Goal: Communication & Community: Share content

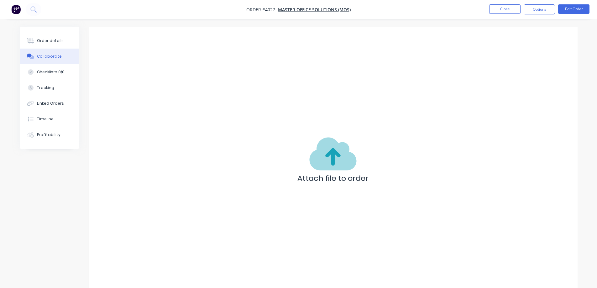
click at [50, 52] on button "Collaborate" at bounding box center [50, 57] width 60 height 16
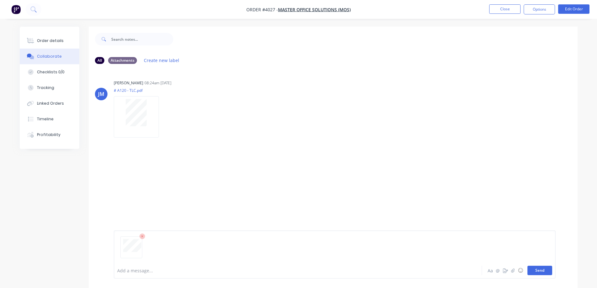
click at [538, 272] on button "Send" at bounding box center [539, 270] width 25 height 9
click at [166, 183] on div "Labels Download Delete" at bounding box center [196, 182] width 70 height 9
click at [164, 184] on icon "button" at bounding box center [164, 182] width 2 height 7
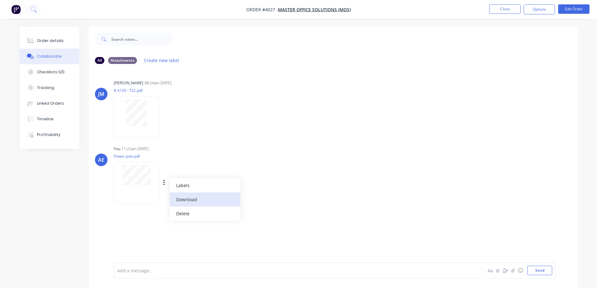
click at [183, 199] on button "Download" at bounding box center [205, 199] width 70 height 14
click at [165, 182] on button "button" at bounding box center [164, 182] width 3 height 9
click at [181, 216] on button "Delete" at bounding box center [205, 213] width 70 height 14
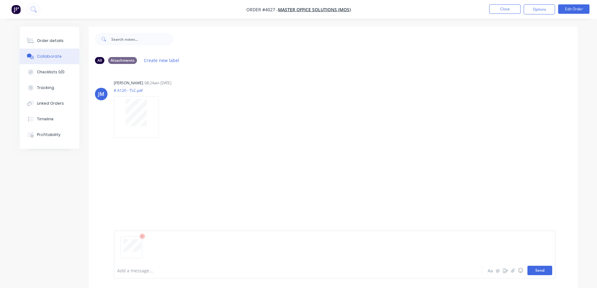
click at [539, 269] on button "Send" at bounding box center [539, 270] width 25 height 9
click at [164, 183] on icon "button" at bounding box center [163, 183] width 1 height 6
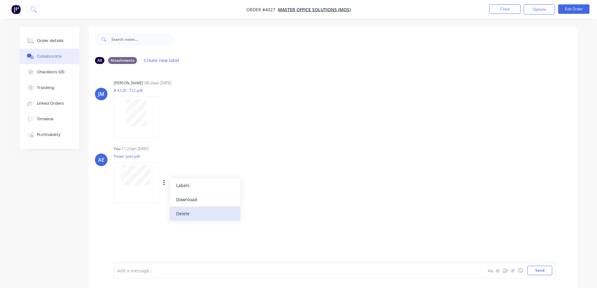
click at [190, 215] on button "Delete" at bounding box center [205, 213] width 70 height 14
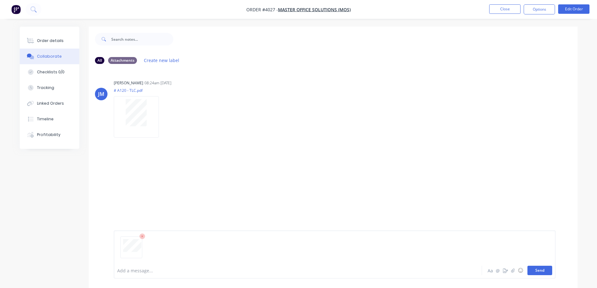
click at [546, 271] on button "Send" at bounding box center [539, 270] width 25 height 9
